Goal: Information Seeking & Learning: Compare options

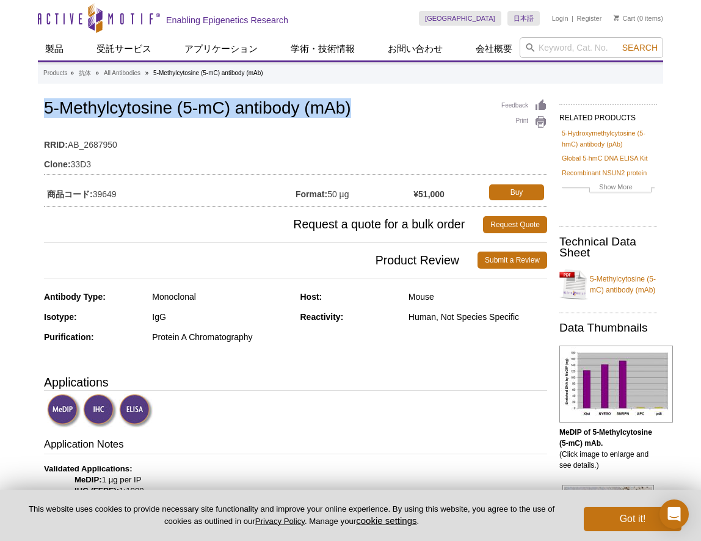
drag, startPoint x: 44, startPoint y: 107, endPoint x: 359, endPoint y: 109, distance: 315.2
click at [359, 109] on h1 "5-Methylcytosine (5-mC) antibody (mAb)" at bounding box center [295, 109] width 503 height 21
copy h1 "5-Methylcytosine (5-mC) antibody (mAb)"
drag, startPoint x: 96, startPoint y: 194, endPoint x: 131, endPoint y: 191, distance: 35.5
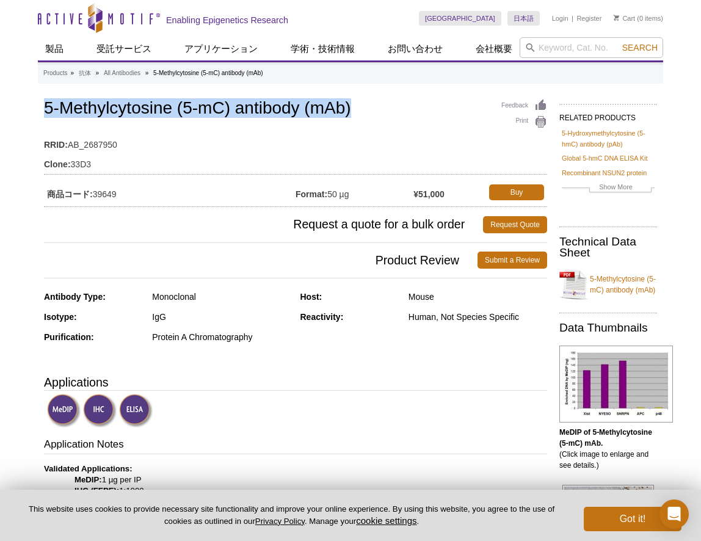
click at [132, 193] on td "商品コード: 39649" at bounding box center [170, 192] width 252 height 22
copy td "39649"
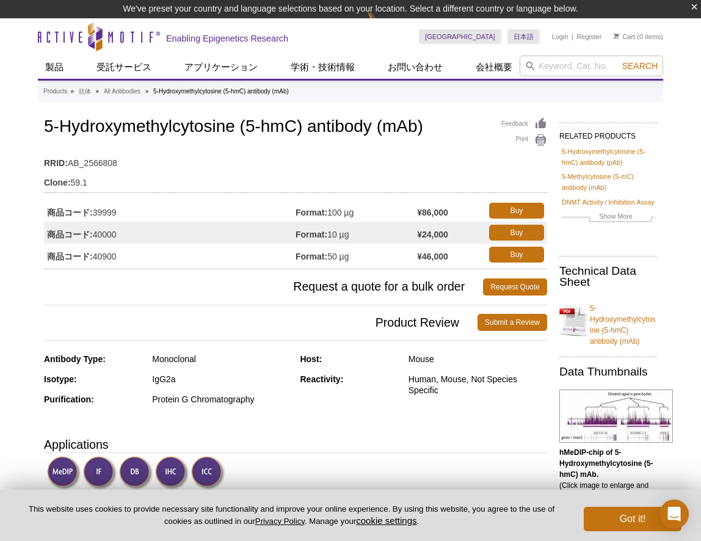
drag, startPoint x: 96, startPoint y: 256, endPoint x: 122, endPoint y: 254, distance: 25.7
click at [122, 254] on td "商品コード: 40900" at bounding box center [170, 255] width 252 height 22
copy td "40900"
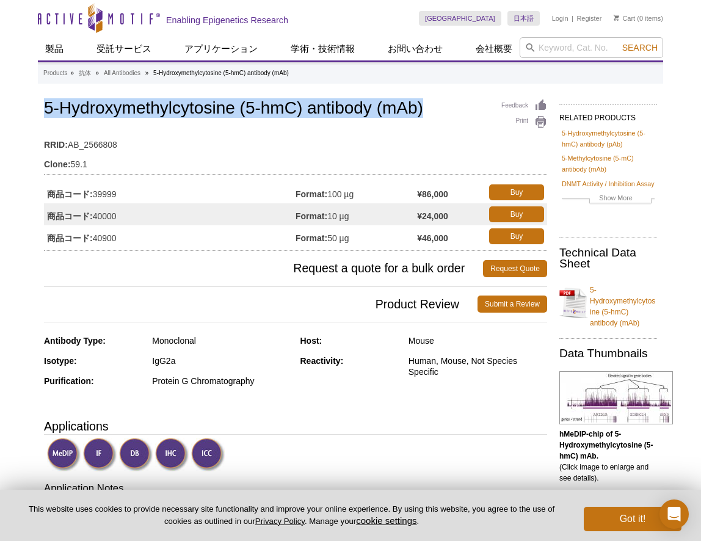
drag, startPoint x: 421, startPoint y: 114, endPoint x: 35, endPoint y: 97, distance: 386.5
copy h1 "5-Hydroxymethylcytosine (5-hmC) antibody (mAb)"
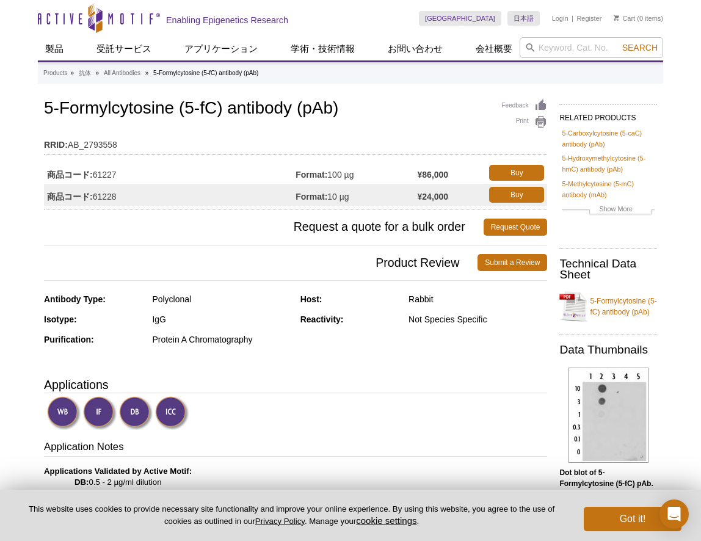
drag, startPoint x: 95, startPoint y: 176, endPoint x: 123, endPoint y: 175, distance: 28.1
click at [123, 175] on td "商品コード: 61227" at bounding box center [170, 173] width 252 height 22
copy td "61227"
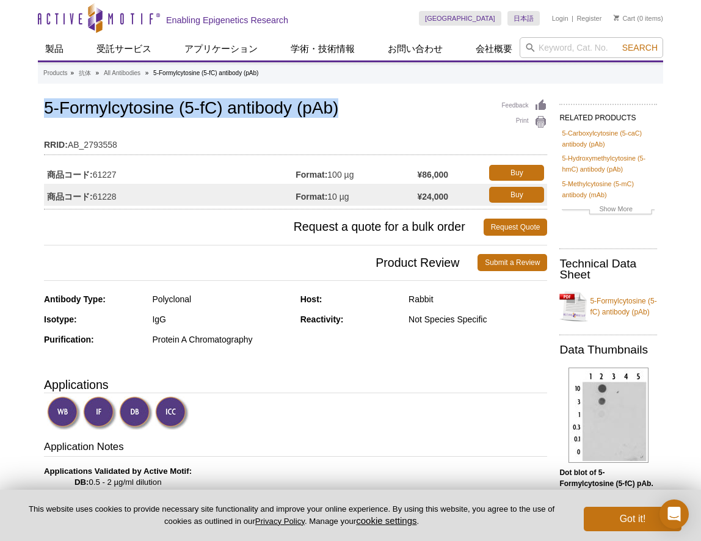
drag, startPoint x: 47, startPoint y: 109, endPoint x: 354, endPoint y: 115, distance: 306.7
click at [354, 115] on h1 "5-Formylcytosine (5-fC) antibody (pAb)" at bounding box center [295, 109] width 503 height 21
copy h1 "5-Formylcytosine (5-fC) antibody (pAb)"
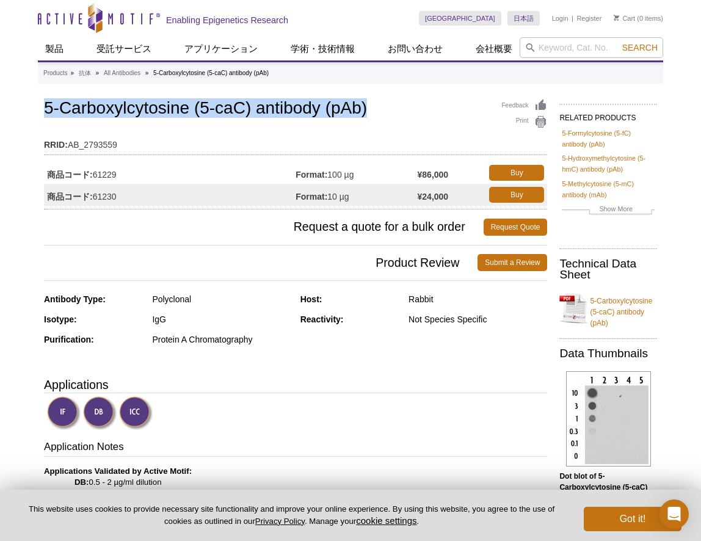
drag, startPoint x: 46, startPoint y: 108, endPoint x: 378, endPoint y: 116, distance: 332.5
click at [378, 116] on h1 "5-Carboxylcytosine (5-caC) antibody (pAb)" at bounding box center [295, 109] width 503 height 21
drag, startPoint x: 95, startPoint y: 174, endPoint x: 120, endPoint y: 174, distance: 25.0
click at [120, 174] on td "商品コード: 61229" at bounding box center [170, 173] width 252 height 22
copy td "61229"
